Goal: Obtain resource: Download file/media

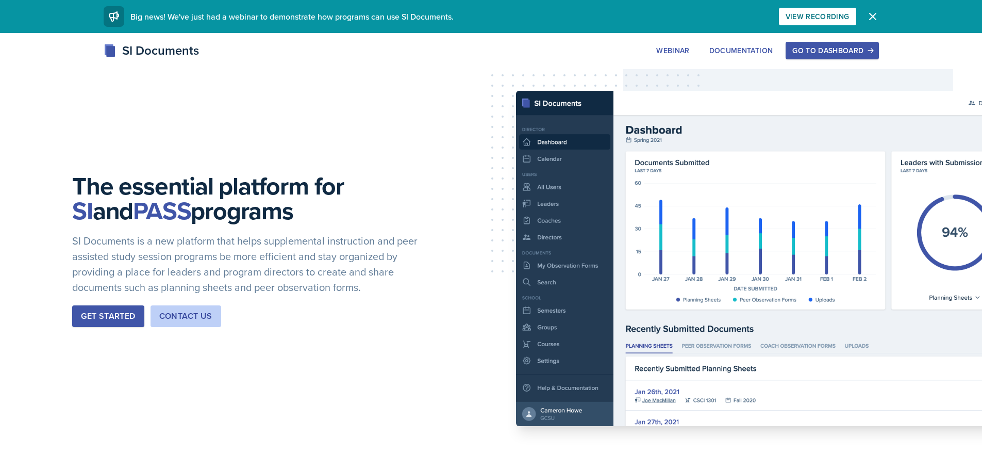
click at [860, 52] on div "Go to Dashboard" at bounding box center [832, 50] width 79 height 8
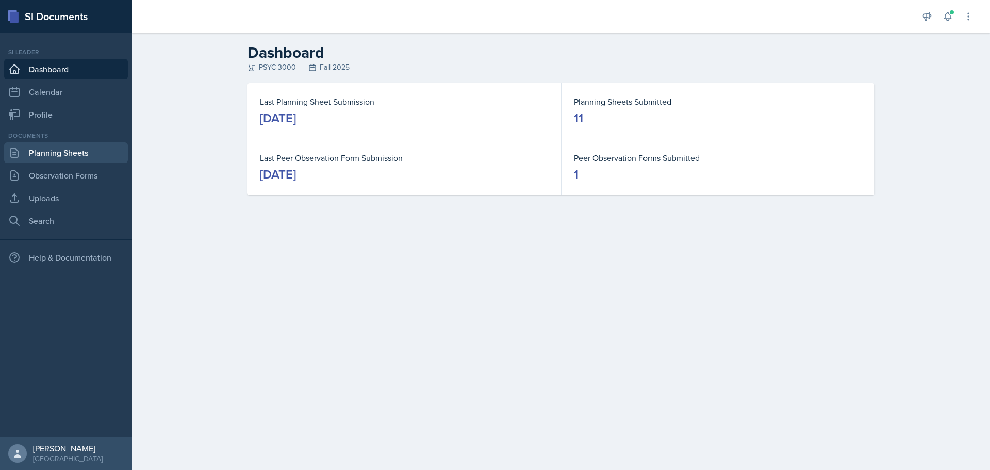
click at [114, 154] on link "Planning Sheets" at bounding box center [66, 152] width 124 height 21
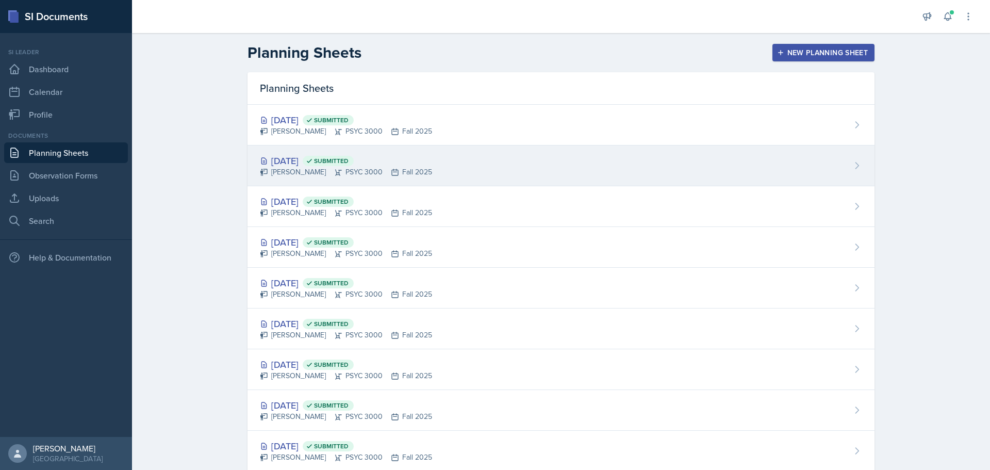
click at [287, 160] on div "[DATE] Submitted" at bounding box center [346, 161] width 172 height 14
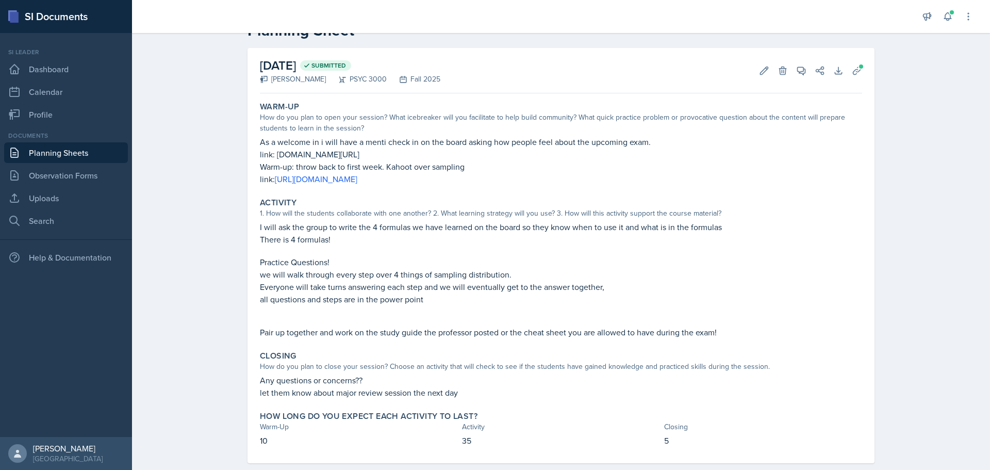
scroll to position [51, 0]
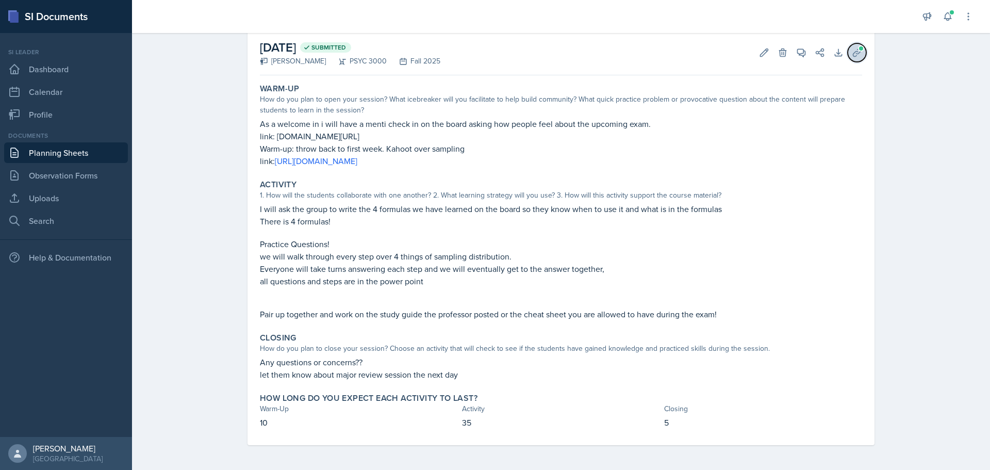
click at [858, 56] on icon at bounding box center [857, 52] width 10 height 10
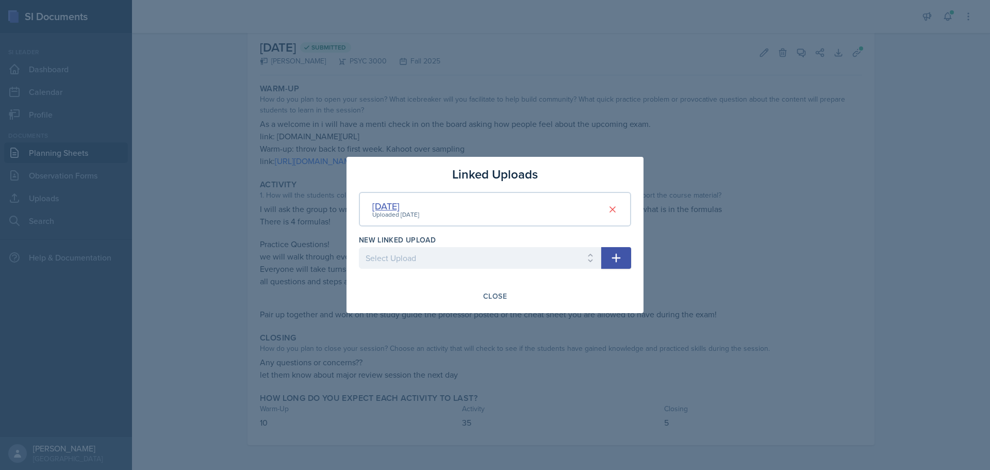
click at [385, 203] on div "[DATE]" at bounding box center [395, 206] width 47 height 14
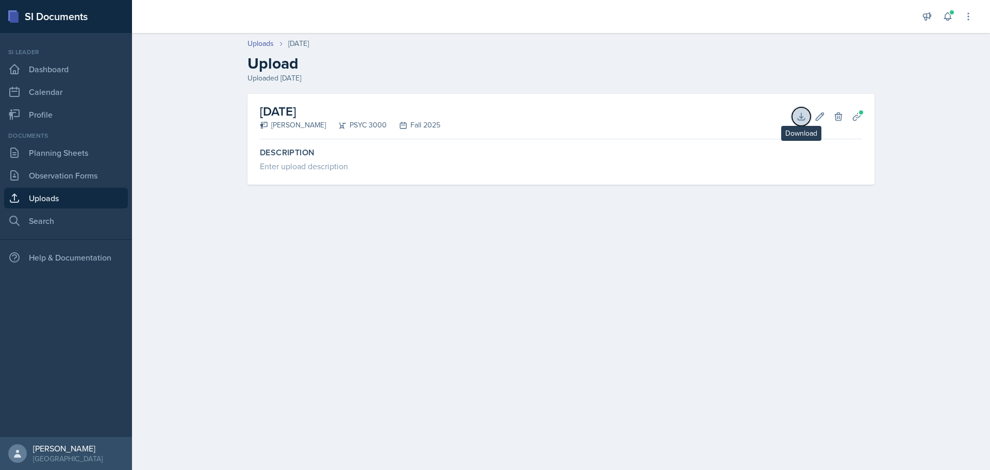
click at [808, 122] on button "Download" at bounding box center [801, 116] width 19 height 19
drag, startPoint x: 51, startPoint y: 151, endPoint x: 57, endPoint y: 157, distance: 9.1
click at [51, 151] on link "Planning Sheets" at bounding box center [66, 152] width 124 height 21
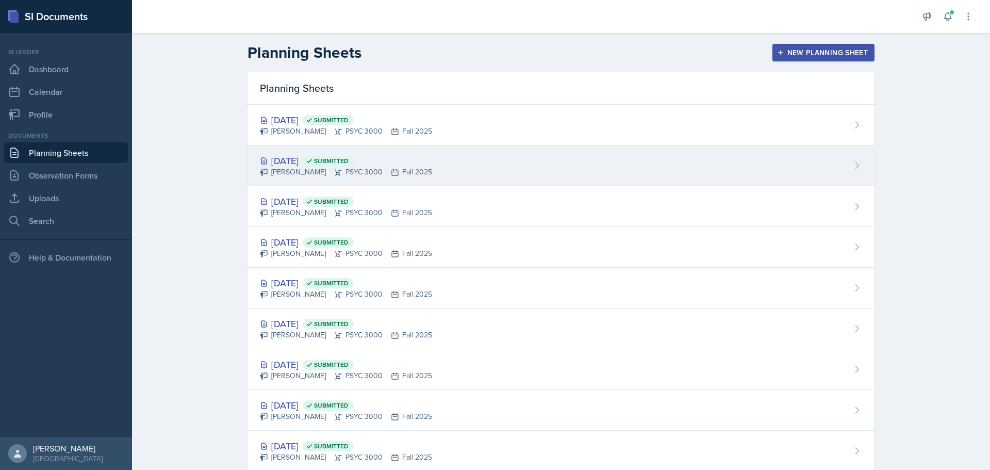
click at [313, 158] on icon at bounding box center [309, 160] width 7 height 7
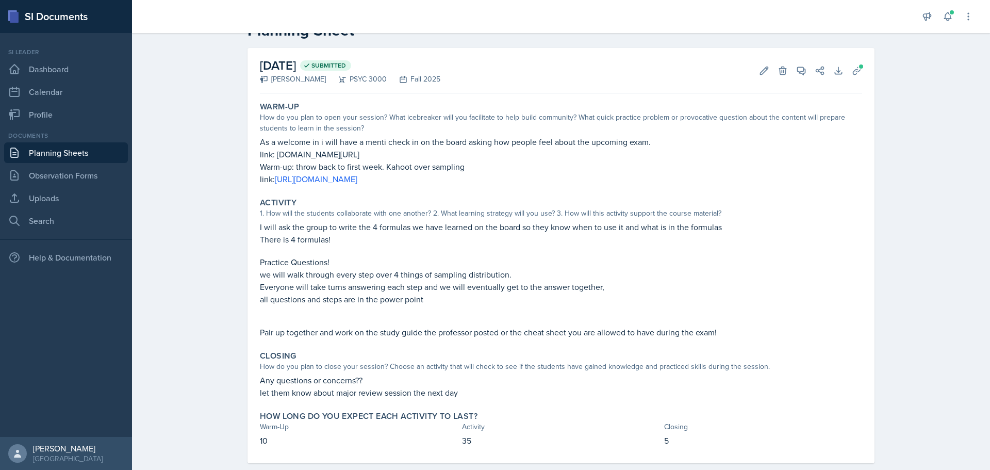
scroll to position [51, 0]
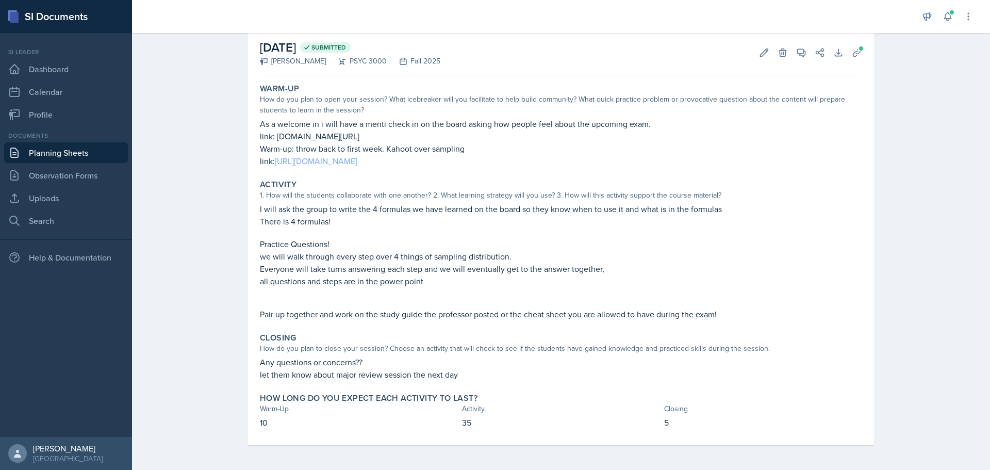
click at [290, 159] on link "[URL][DOMAIN_NAME]" at bounding box center [316, 160] width 83 height 11
drag, startPoint x: 272, startPoint y: 139, endPoint x: 733, endPoint y: 140, distance: 461.1
click at [733, 140] on p "link: [DOMAIN_NAME][URL]" at bounding box center [561, 136] width 602 height 12
copy p "[DOMAIN_NAME][URL]"
click at [184, 192] on div "Planning Sheets [DATE] Planning Sheet [DATE] Submitted [PERSON_NAME] PSYC 3000 …" at bounding box center [561, 223] width 858 height 493
